Goal: Transaction & Acquisition: Book appointment/travel/reservation

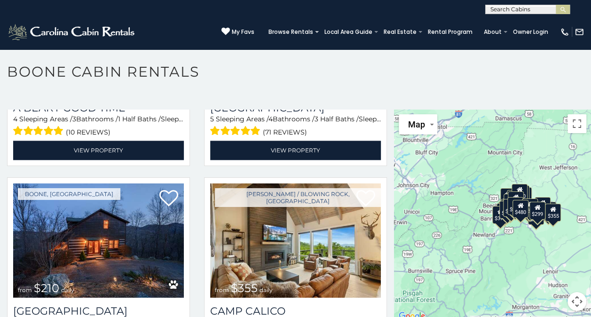
scroll to position [2412, 0]
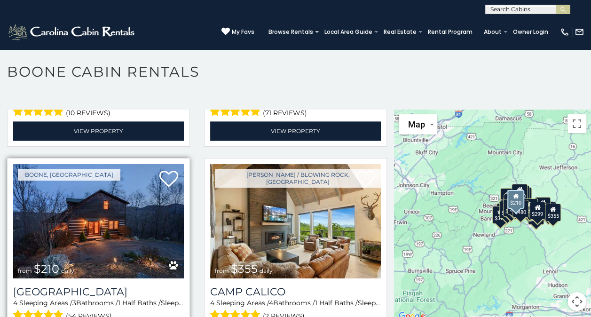
click at [88, 197] on img at bounding box center [98, 221] width 171 height 114
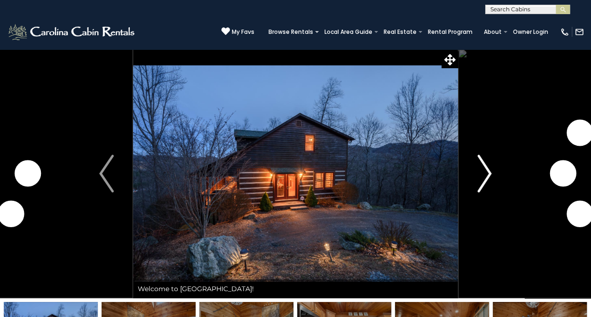
click at [484, 176] on img "Next" at bounding box center [484, 174] width 14 height 38
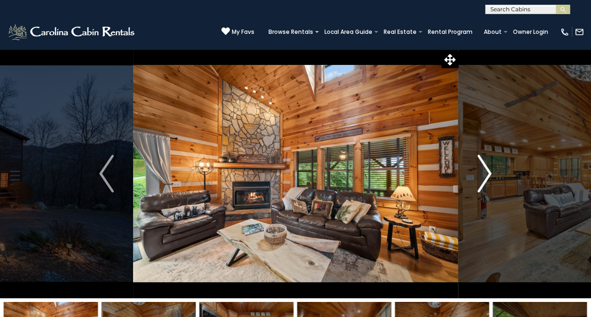
click at [484, 176] on img "Next" at bounding box center [484, 174] width 14 height 38
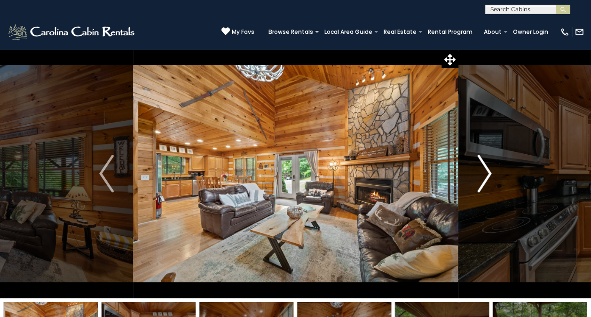
click at [484, 176] on img "Next" at bounding box center [484, 174] width 14 height 38
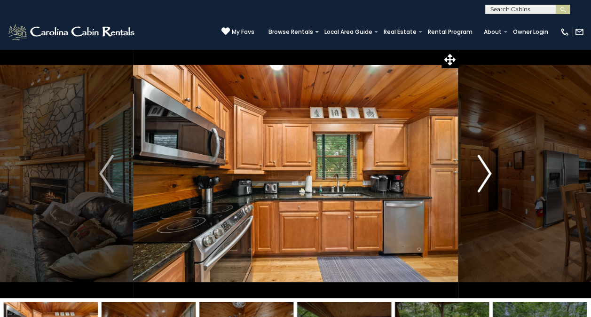
click at [484, 176] on img "Next" at bounding box center [484, 174] width 14 height 38
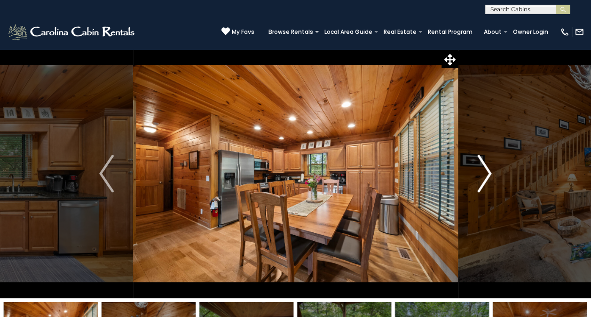
click at [484, 176] on img "Next" at bounding box center [484, 174] width 14 height 38
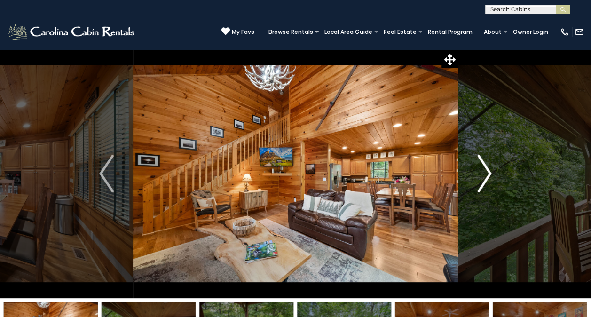
click at [484, 176] on img "Next" at bounding box center [484, 174] width 14 height 38
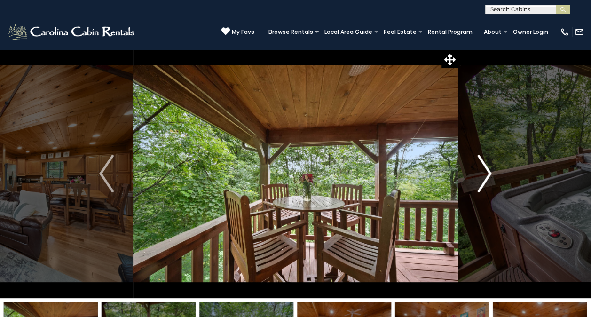
click at [484, 176] on img "Next" at bounding box center [484, 174] width 14 height 38
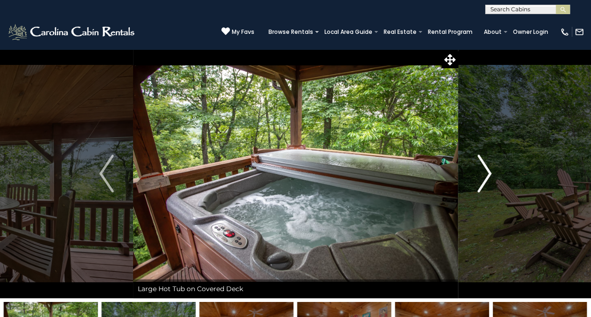
click at [484, 176] on img "Next" at bounding box center [484, 174] width 14 height 38
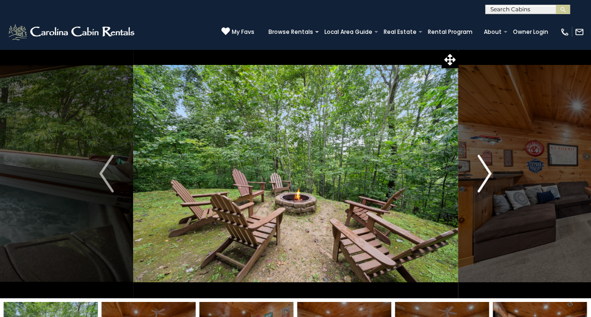
click at [484, 176] on img "Next" at bounding box center [484, 174] width 14 height 38
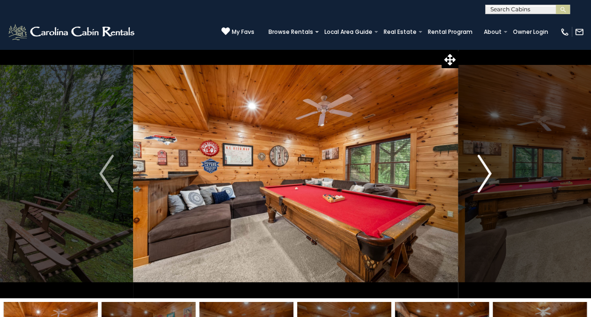
click at [484, 176] on img "Next" at bounding box center [484, 174] width 14 height 38
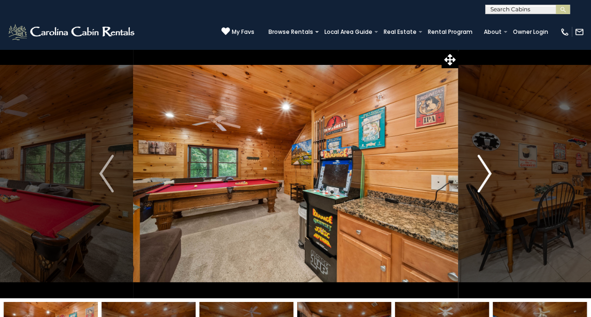
click at [484, 176] on img "Next" at bounding box center [484, 174] width 14 height 38
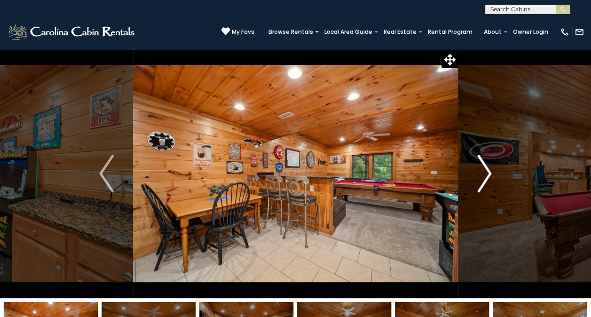
click at [484, 176] on img "Next" at bounding box center [484, 174] width 14 height 38
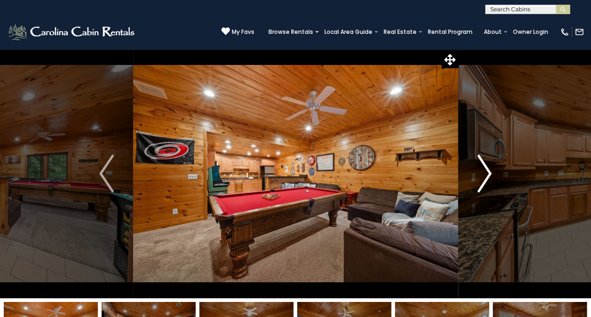
click at [484, 176] on img "Next" at bounding box center [484, 174] width 14 height 38
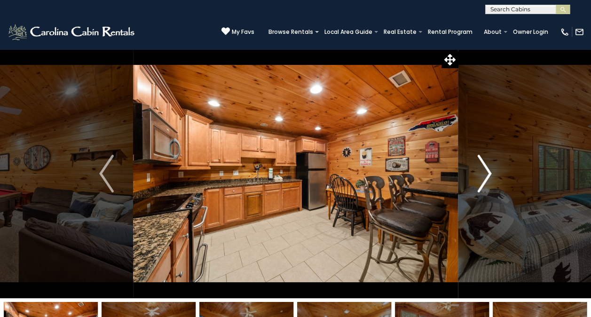
click at [484, 176] on img "Next" at bounding box center [484, 174] width 14 height 38
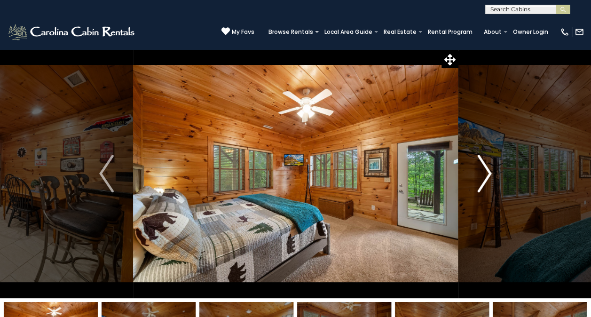
click at [484, 176] on img "Next" at bounding box center [484, 174] width 14 height 38
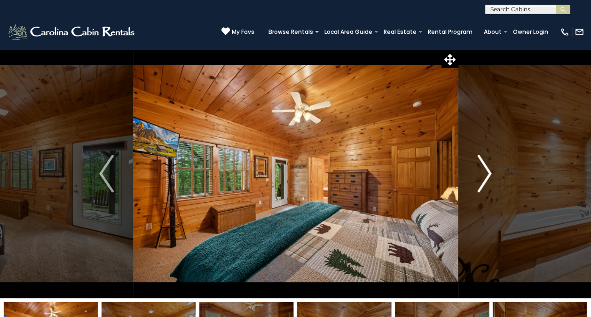
click at [484, 176] on img "Next" at bounding box center [484, 174] width 14 height 38
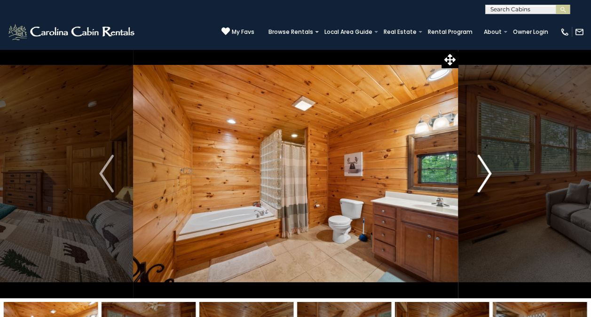
click at [484, 176] on img "Next" at bounding box center [484, 174] width 14 height 38
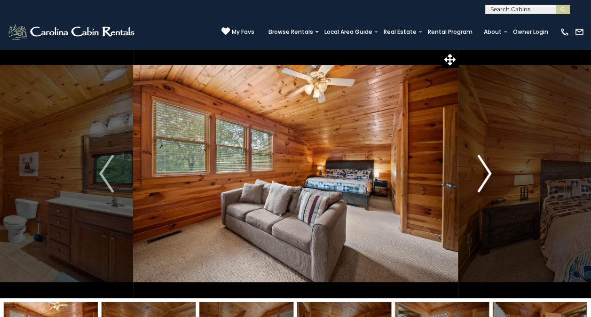
click at [484, 176] on img "Next" at bounding box center [484, 174] width 14 height 38
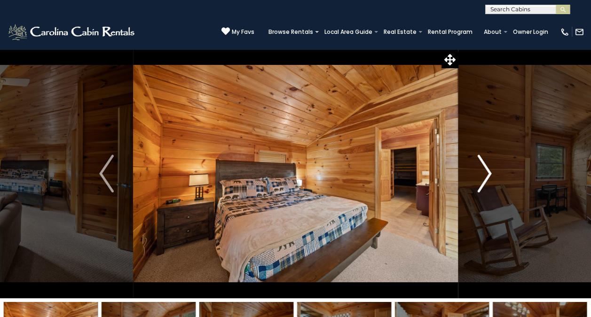
click at [484, 176] on img "Next" at bounding box center [484, 174] width 14 height 38
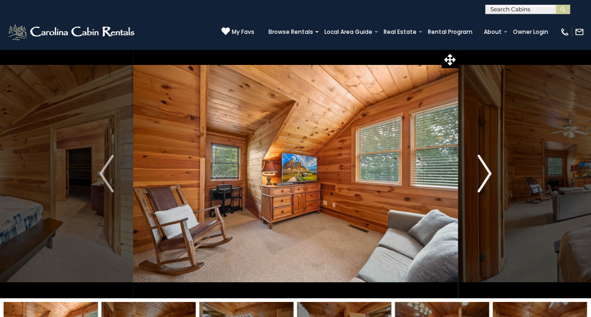
click at [484, 176] on img "Next" at bounding box center [484, 174] width 14 height 38
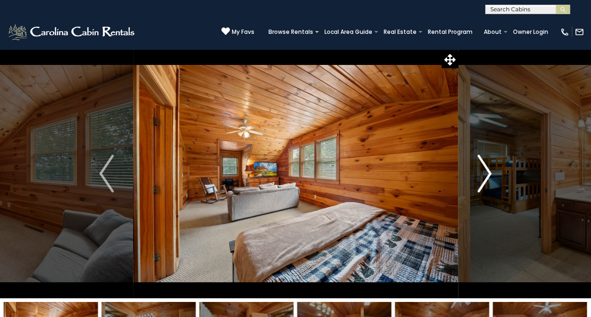
click at [484, 176] on img "Next" at bounding box center [484, 174] width 14 height 38
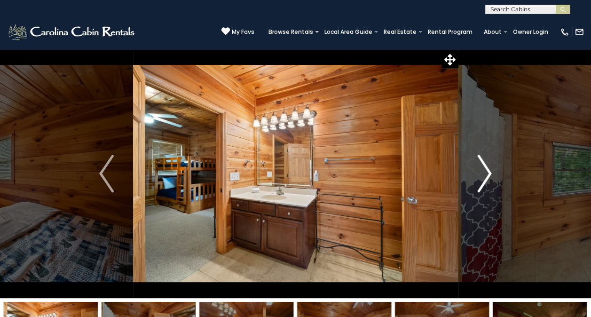
click at [484, 176] on img "Next" at bounding box center [484, 174] width 14 height 38
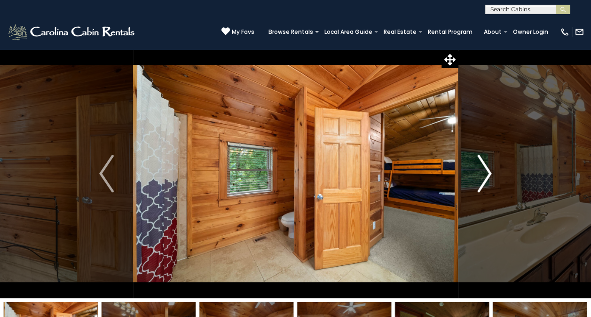
click at [484, 176] on img "Next" at bounding box center [484, 174] width 14 height 38
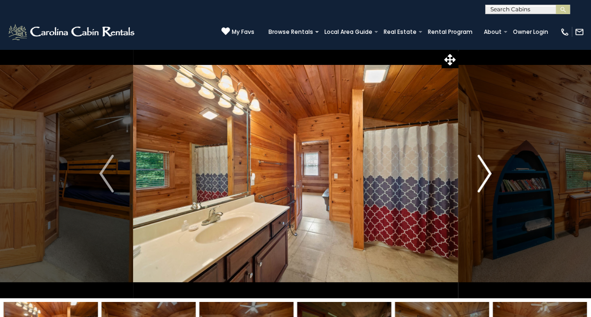
click at [484, 176] on img "Next" at bounding box center [484, 174] width 14 height 38
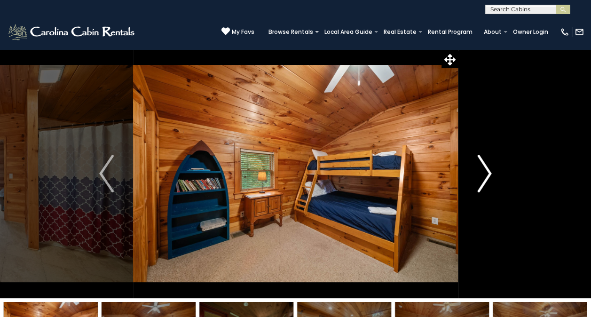
click at [484, 176] on img "Next" at bounding box center [484, 174] width 14 height 38
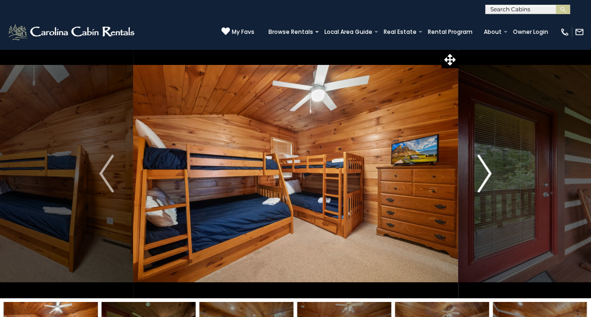
click at [484, 176] on img "Next" at bounding box center [484, 174] width 14 height 38
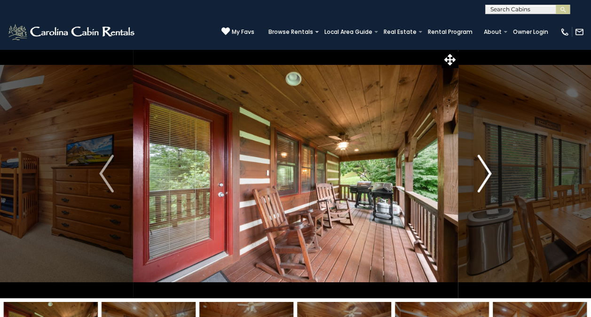
click at [484, 176] on img "Next" at bounding box center [484, 174] width 14 height 38
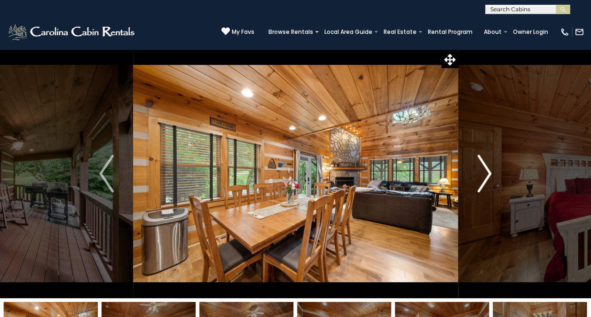
click at [484, 176] on img "Next" at bounding box center [484, 174] width 14 height 38
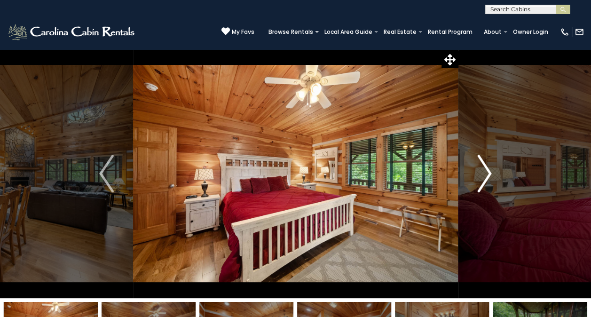
click at [484, 176] on img "Next" at bounding box center [484, 174] width 14 height 38
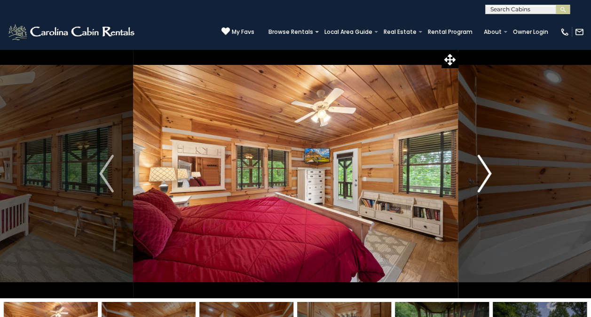
click at [484, 176] on img "Next" at bounding box center [484, 174] width 14 height 38
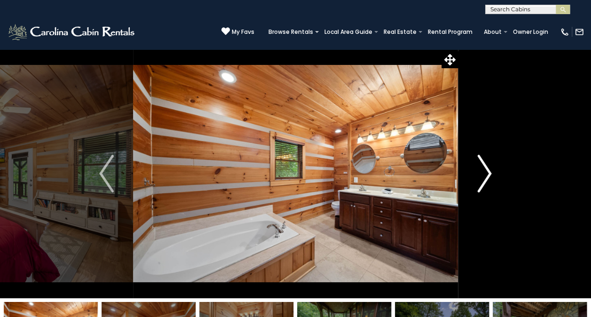
click at [484, 176] on img "Next" at bounding box center [484, 174] width 14 height 38
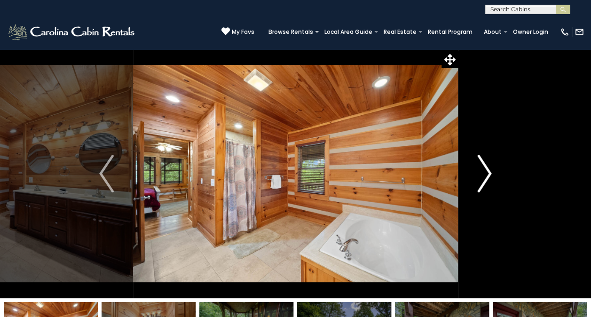
click at [484, 176] on img "Next" at bounding box center [484, 174] width 14 height 38
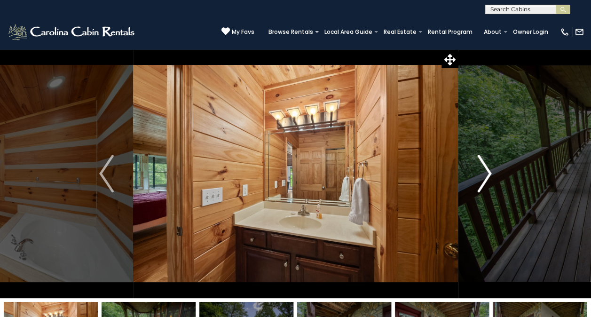
click at [484, 176] on img "Next" at bounding box center [484, 174] width 14 height 38
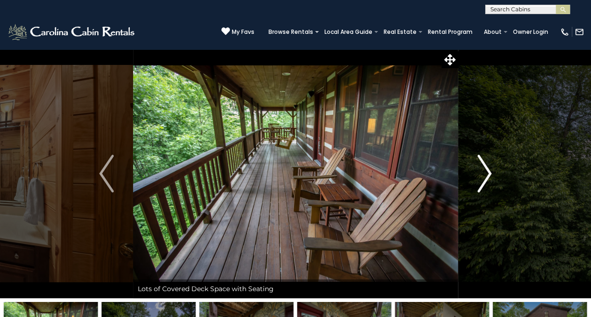
click at [484, 176] on img "Next" at bounding box center [484, 174] width 14 height 38
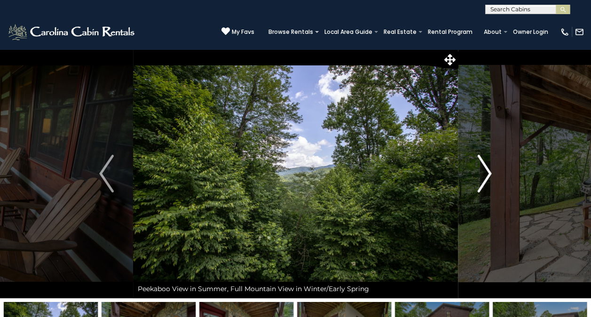
click at [484, 176] on img "Next" at bounding box center [484, 174] width 14 height 38
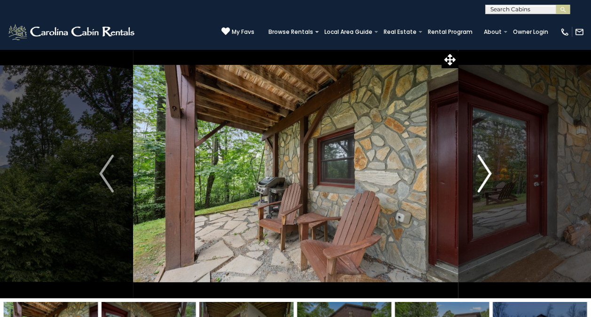
click at [484, 176] on img "Next" at bounding box center [484, 174] width 14 height 38
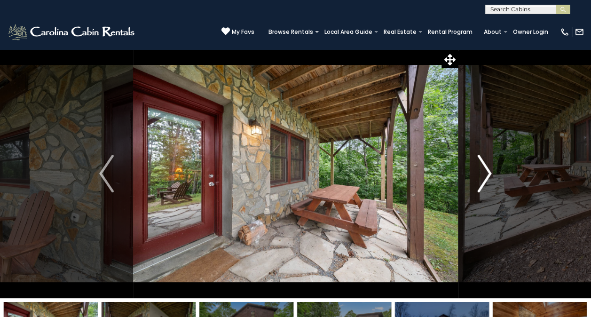
click at [484, 176] on img "Next" at bounding box center [484, 174] width 14 height 38
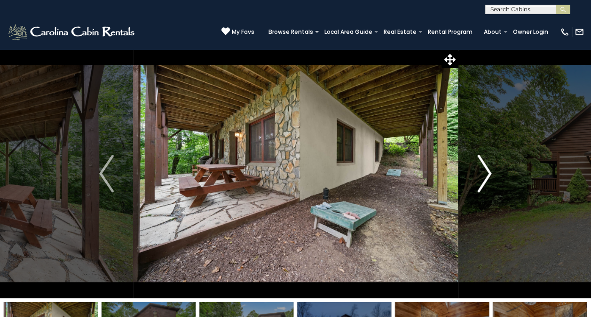
click at [484, 176] on img "Next" at bounding box center [484, 174] width 14 height 38
